Goal: Use online tool/utility

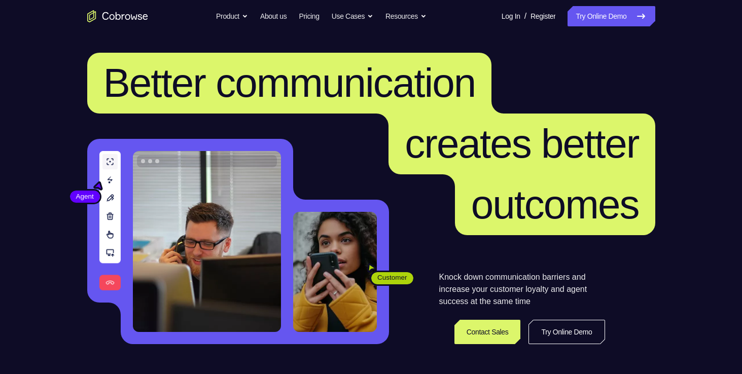
click at [610, 23] on link "Try Online Demo" at bounding box center [611, 16] width 87 height 20
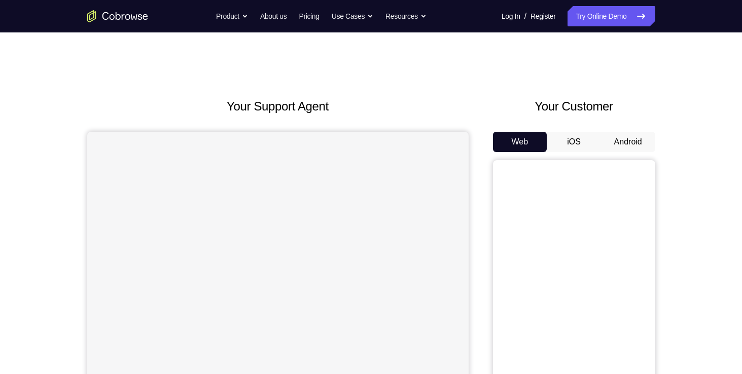
click at [614, 148] on button "Android" at bounding box center [628, 142] width 54 height 20
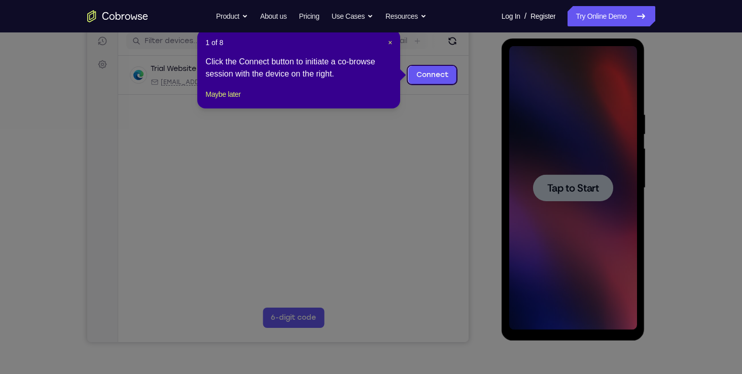
click at [387, 46] on header "1 of 8 ×" at bounding box center [298, 43] width 187 height 10
click at [390, 41] on span "×" at bounding box center [390, 43] width 4 height 8
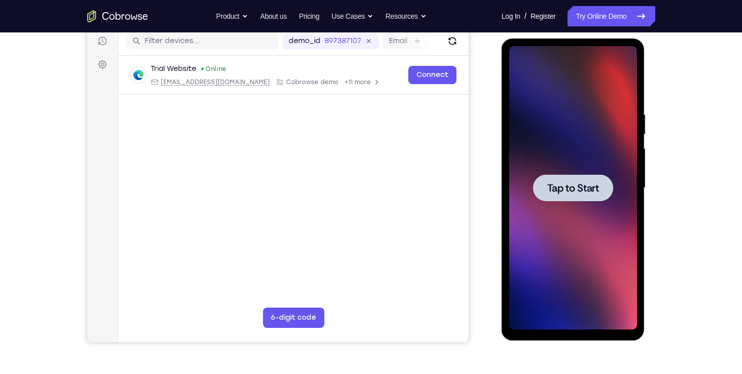
click at [571, 190] on span "Tap to Start" at bounding box center [573, 188] width 52 height 10
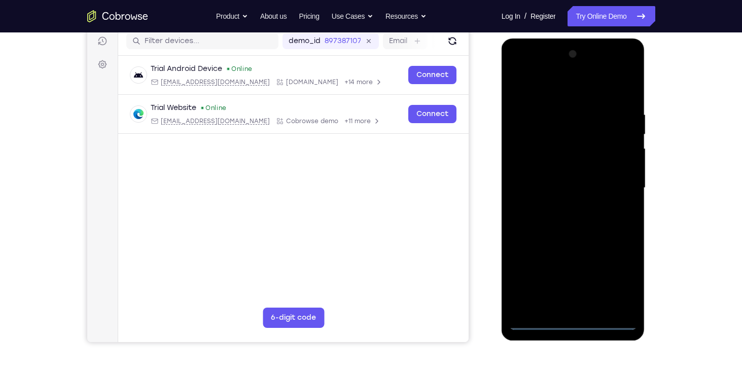
click at [576, 321] on div at bounding box center [573, 188] width 128 height 284
click at [626, 286] on div at bounding box center [573, 188] width 128 height 284
click at [562, 94] on div at bounding box center [573, 188] width 128 height 284
click at [532, 160] on div at bounding box center [573, 188] width 128 height 284
click at [552, 196] on div at bounding box center [573, 188] width 128 height 284
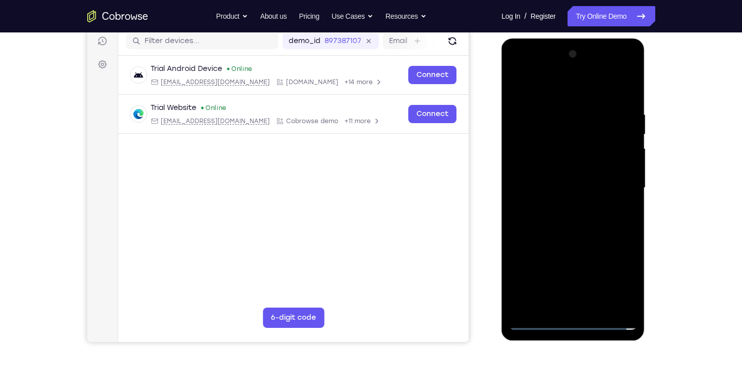
click at [548, 178] on div at bounding box center [573, 188] width 128 height 284
click at [470, 190] on div "Your Support Agent Your Customer Web iOS Android" at bounding box center [371, 155] width 568 height 375
drag, startPoint x: 468, startPoint y: 190, endPoint x: 426, endPoint y: 194, distance: 41.7
click at [426, 194] on main "demo_id 897387107 897387107 Email User ID Device ID Device name 6-digit code Co…" at bounding box center [293, 197] width 351 height 340
